Goal: Task Accomplishment & Management: Manage account settings

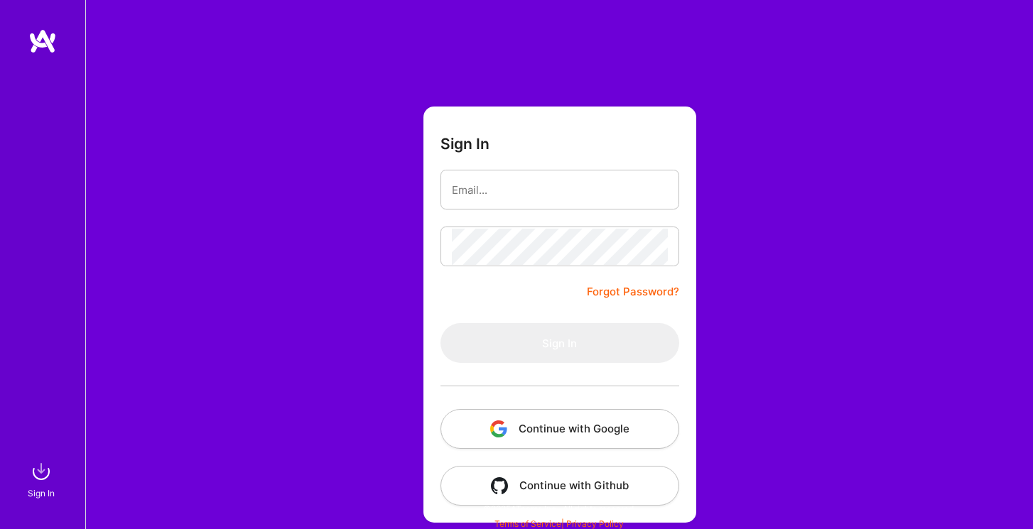
scroll to position [4, 0]
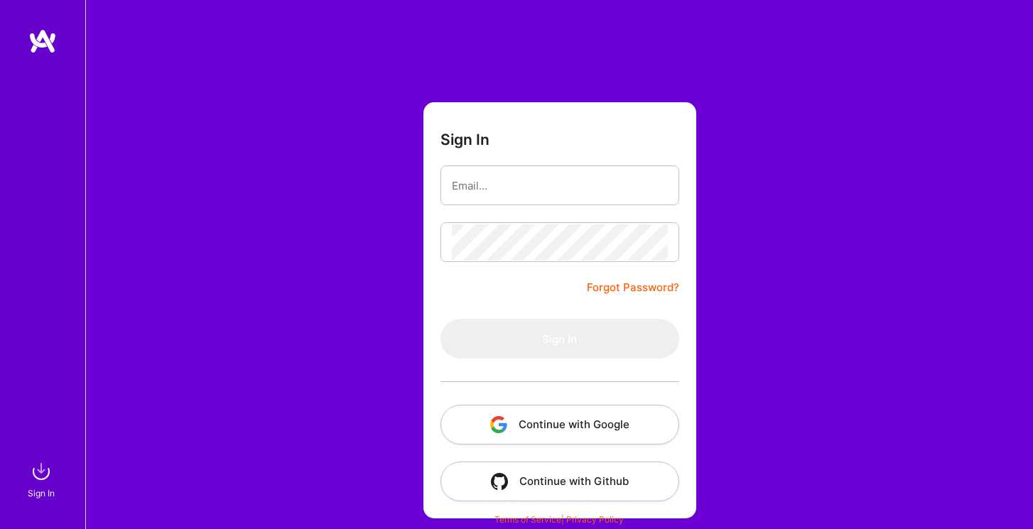
click at [562, 411] on button "Continue with Google" at bounding box center [560, 425] width 239 height 40
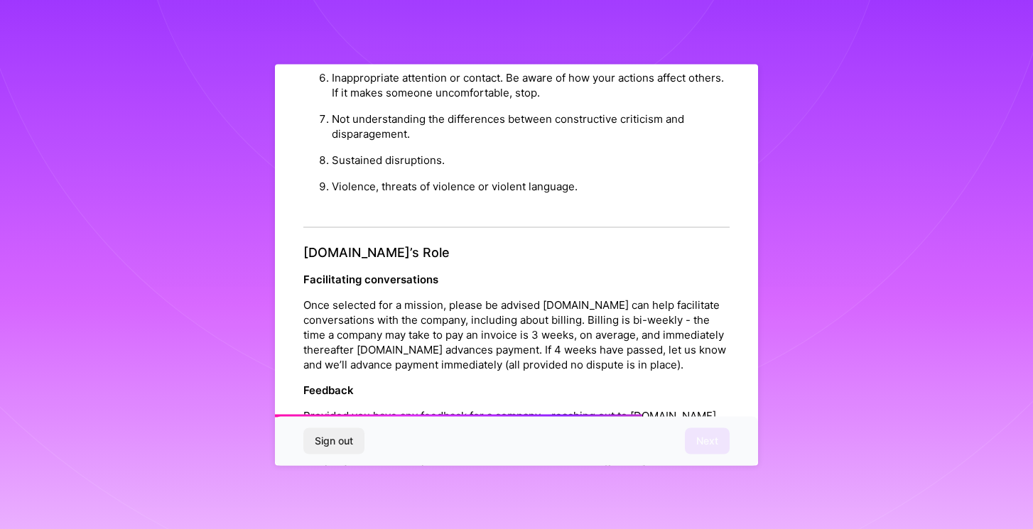
scroll to position [1553, 0]
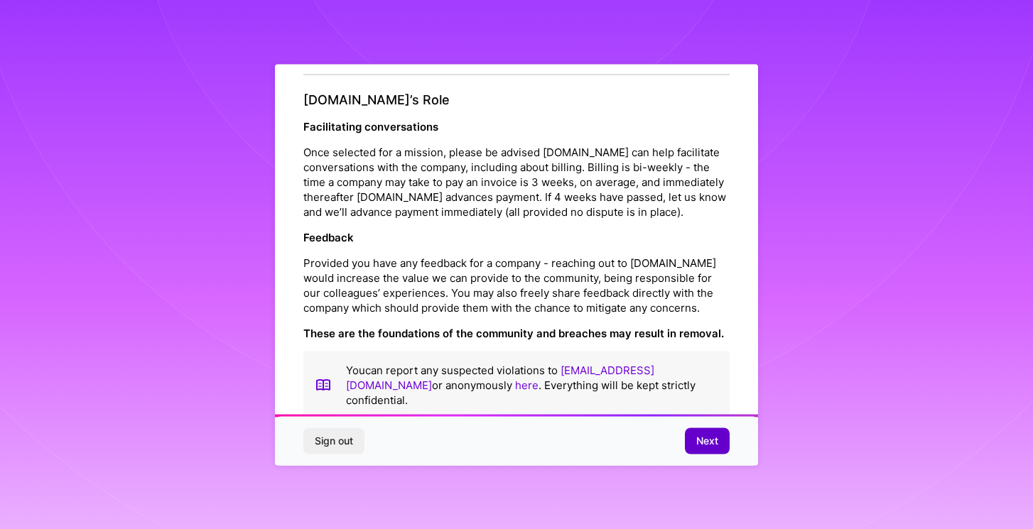
click at [706, 442] on span "Next" at bounding box center [707, 441] width 22 height 14
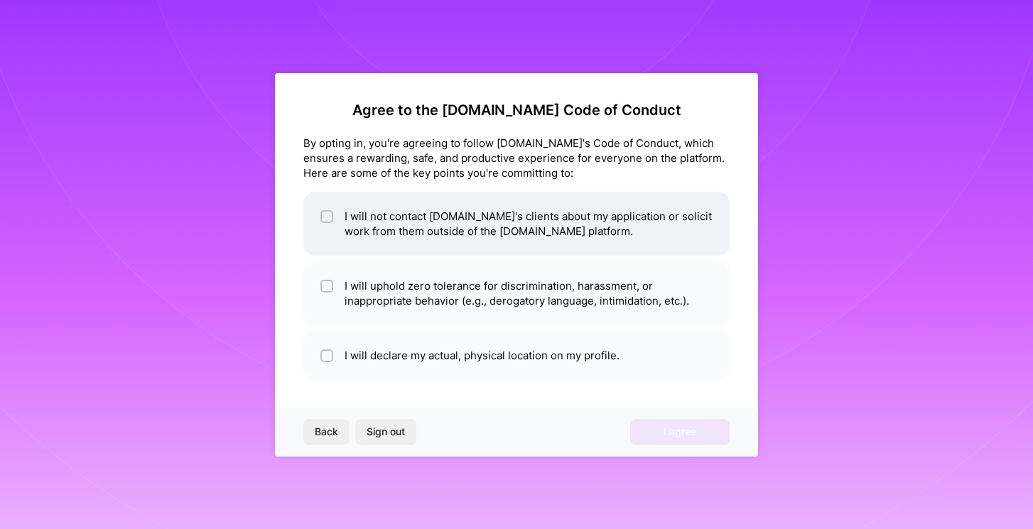
click at [338, 212] on li "I will not contact [DOMAIN_NAME]'s clients about my application or solicit work…" at bounding box center [516, 224] width 426 height 64
checkbox input "true"
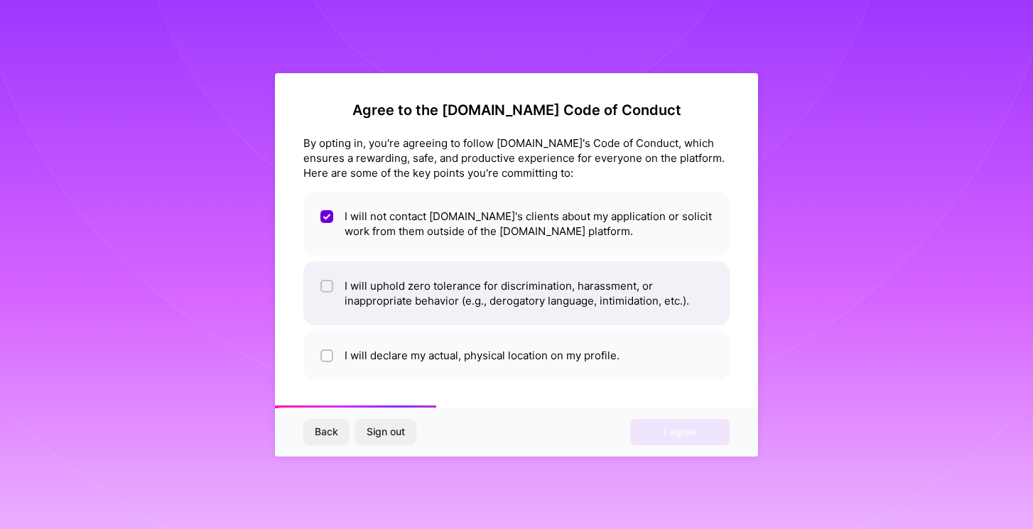
click at [323, 284] on input "checkbox" at bounding box center [328, 287] width 10 height 10
checkbox input "true"
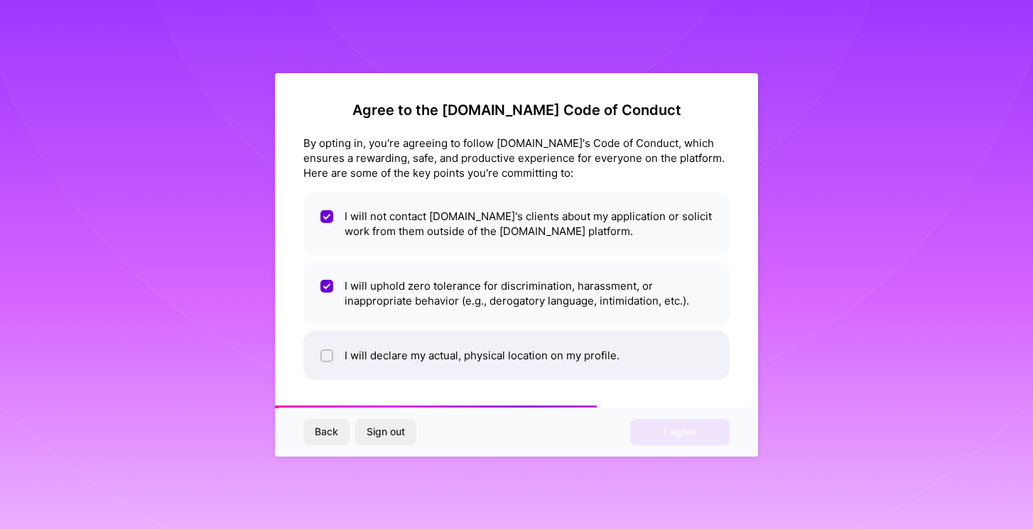
click at [319, 350] on li "I will declare my actual, physical location on my profile." at bounding box center [516, 355] width 426 height 49
checkbox input "true"
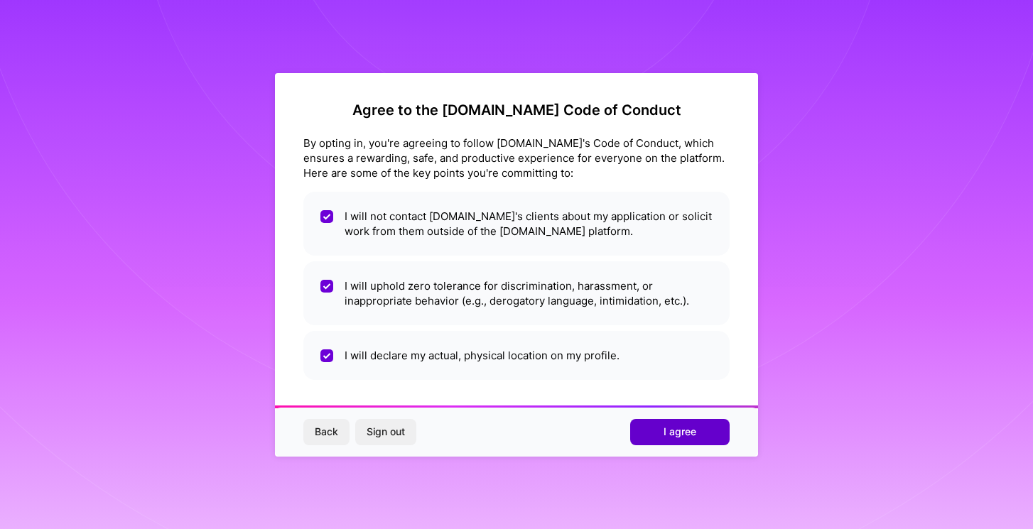
click at [667, 427] on span "I agree" at bounding box center [680, 432] width 33 height 14
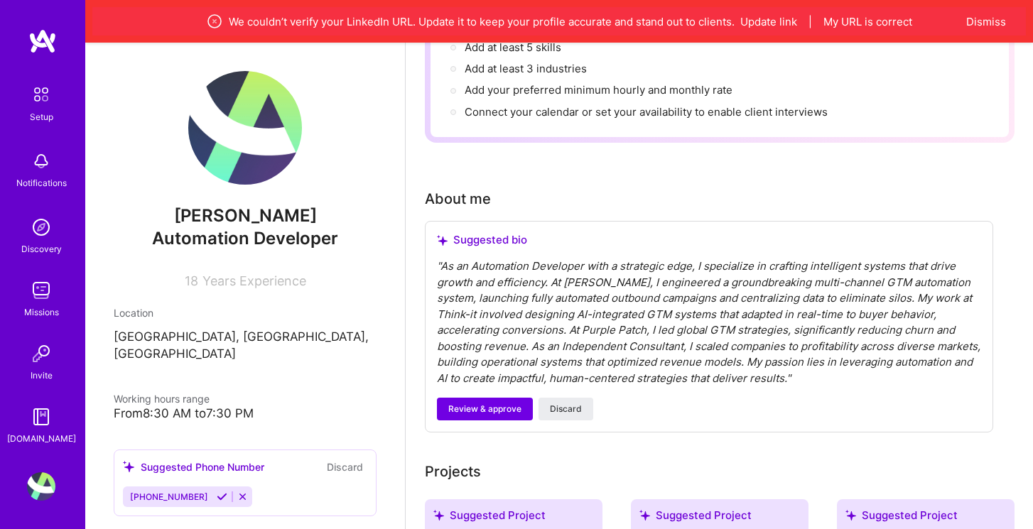
scroll to position [301, 0]
